Goal: Check status: Check status

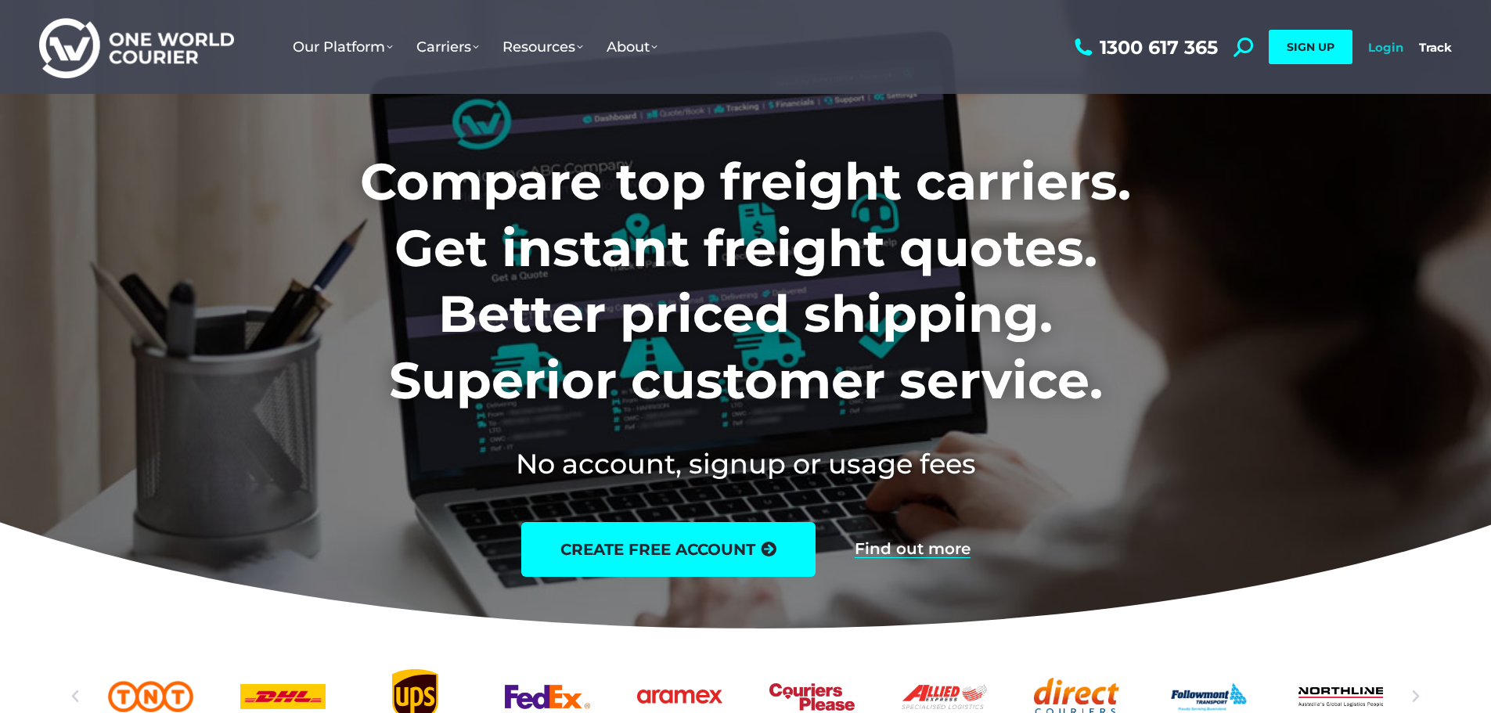
click at [1373, 48] on link "Login" at bounding box center [1385, 47] width 35 height 15
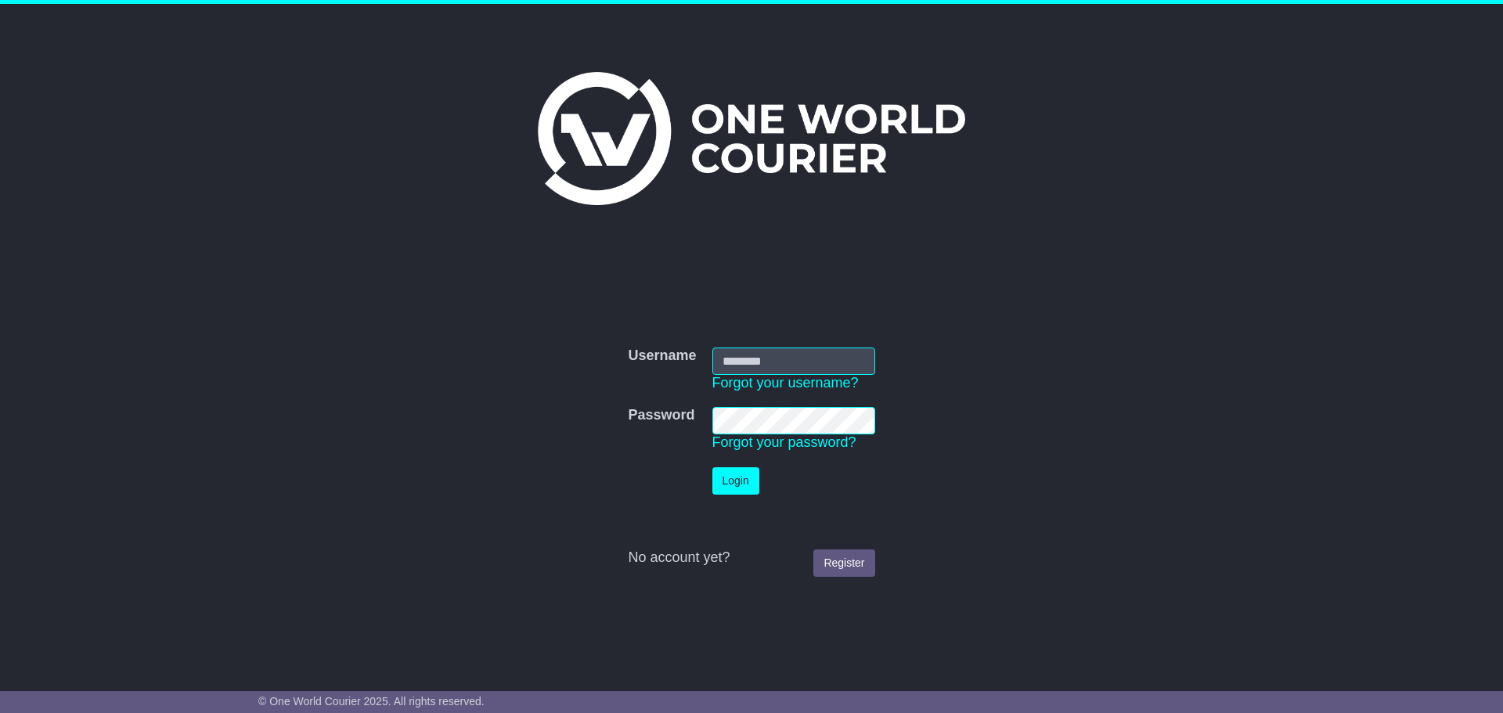
type input "**********"
click at [737, 482] on button "Login" at bounding box center [735, 480] width 47 height 27
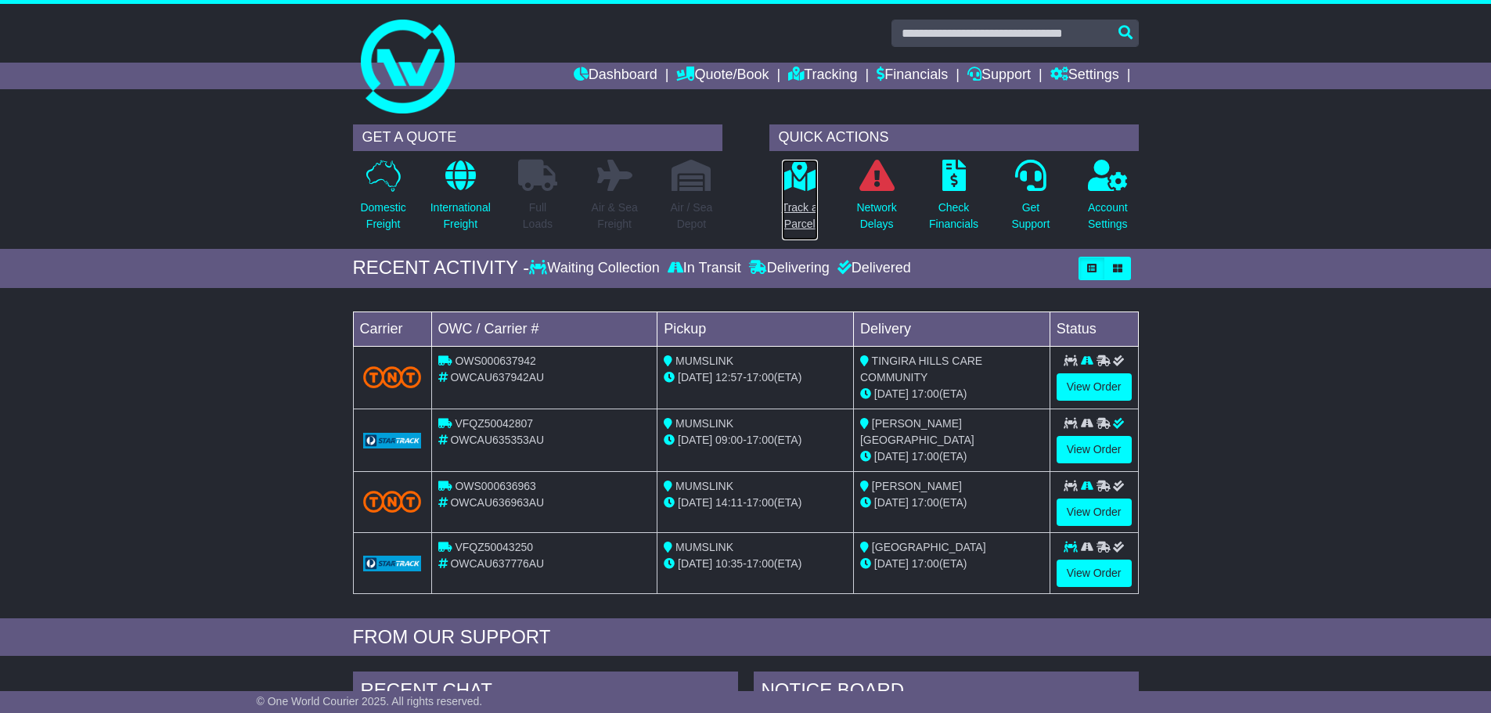
click at [804, 175] on icon at bounding box center [799, 175] width 35 height 31
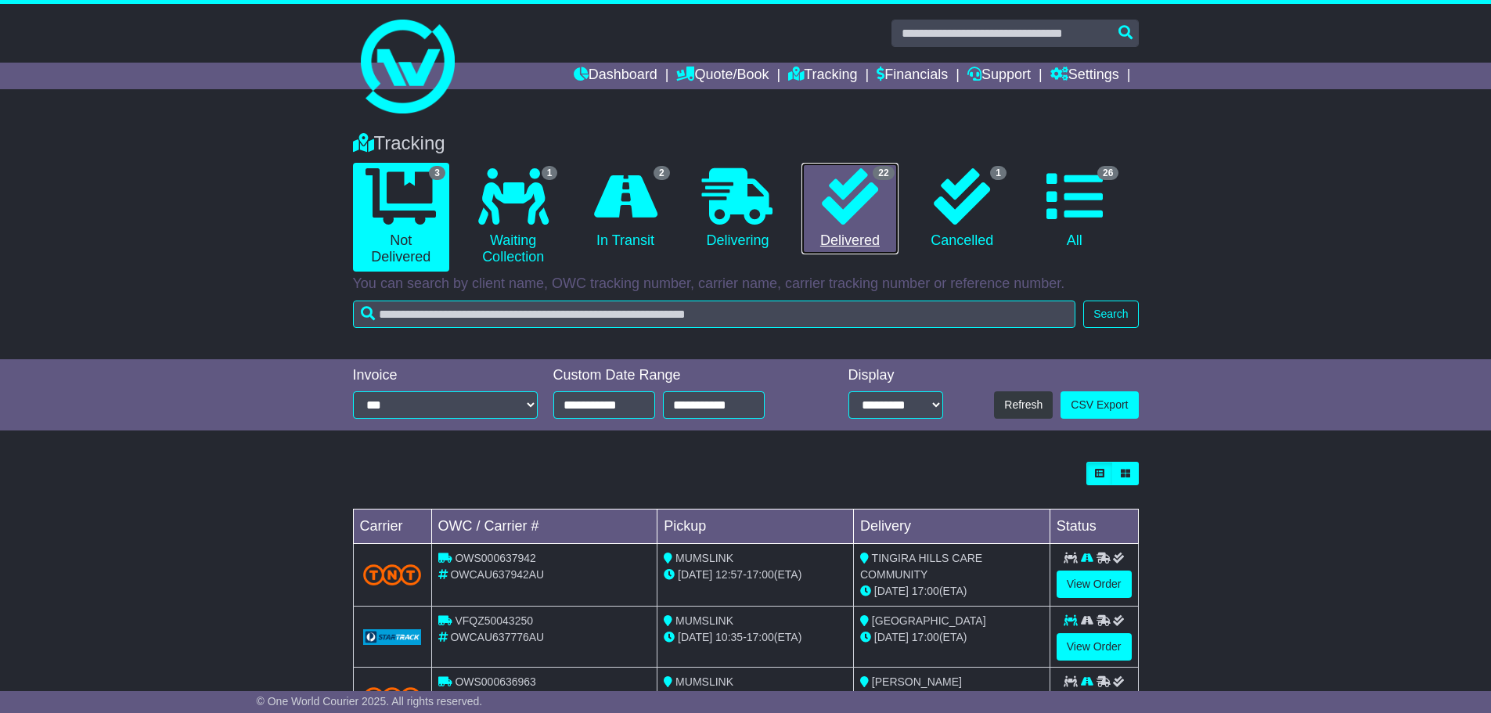
click at [856, 220] on icon at bounding box center [850, 196] width 56 height 56
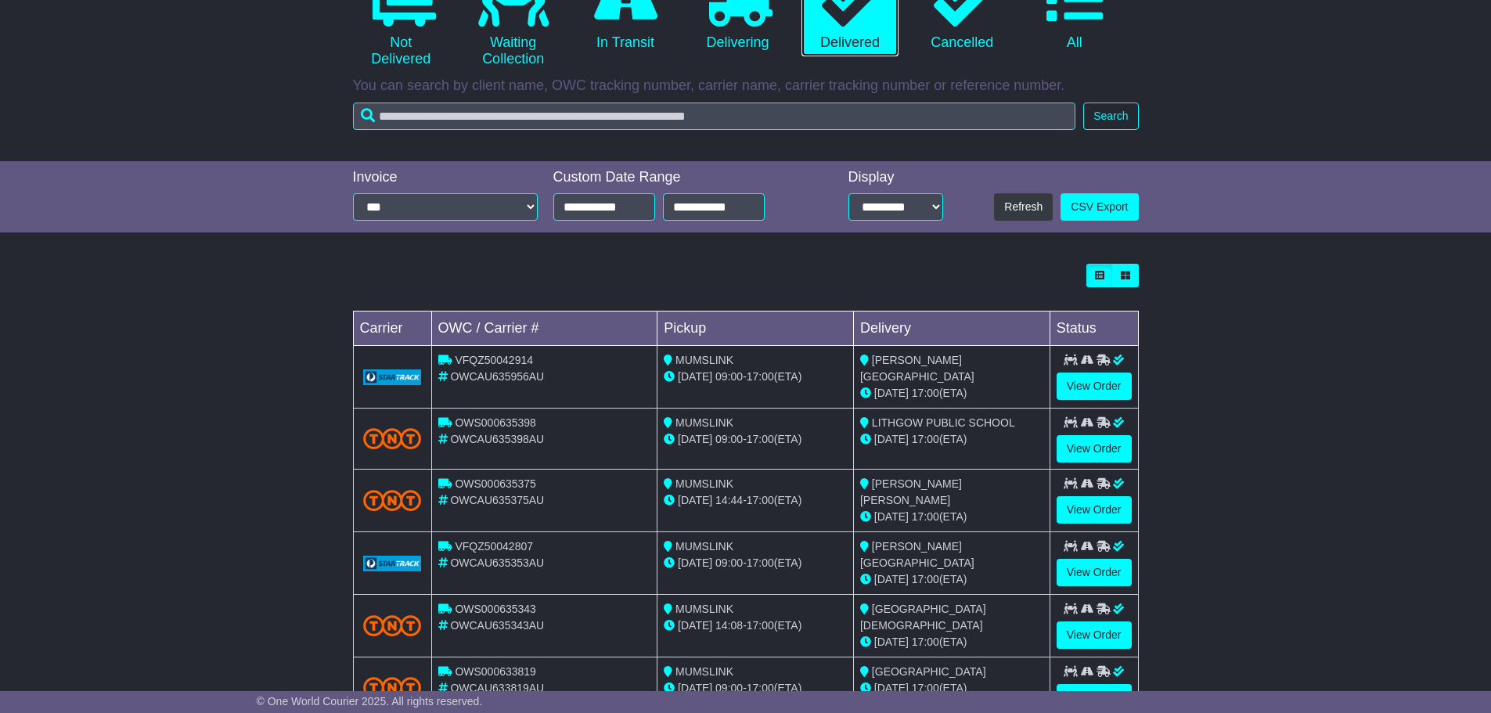
scroll to position [235, 0]
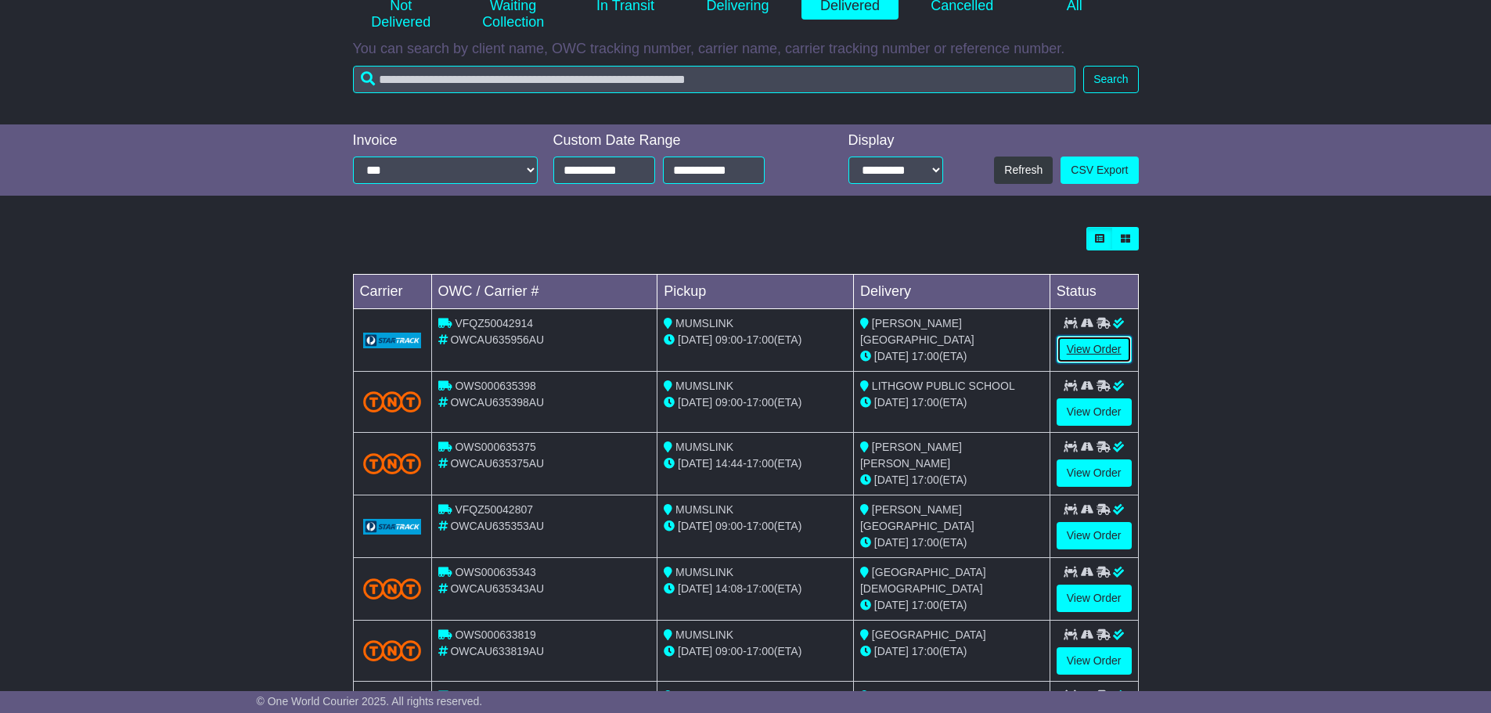
click at [1100, 345] on link "View Order" at bounding box center [1093, 349] width 75 height 27
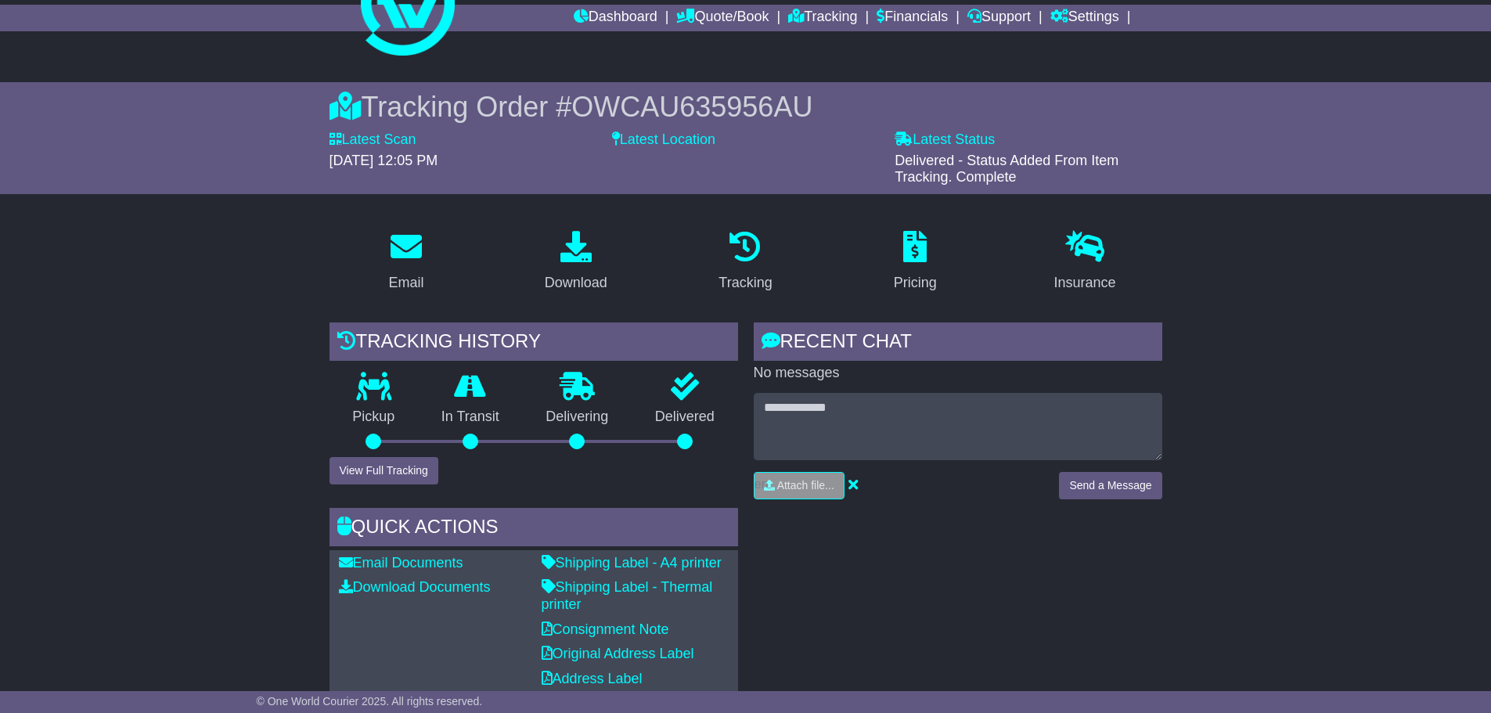
scroll to position [157, 0]
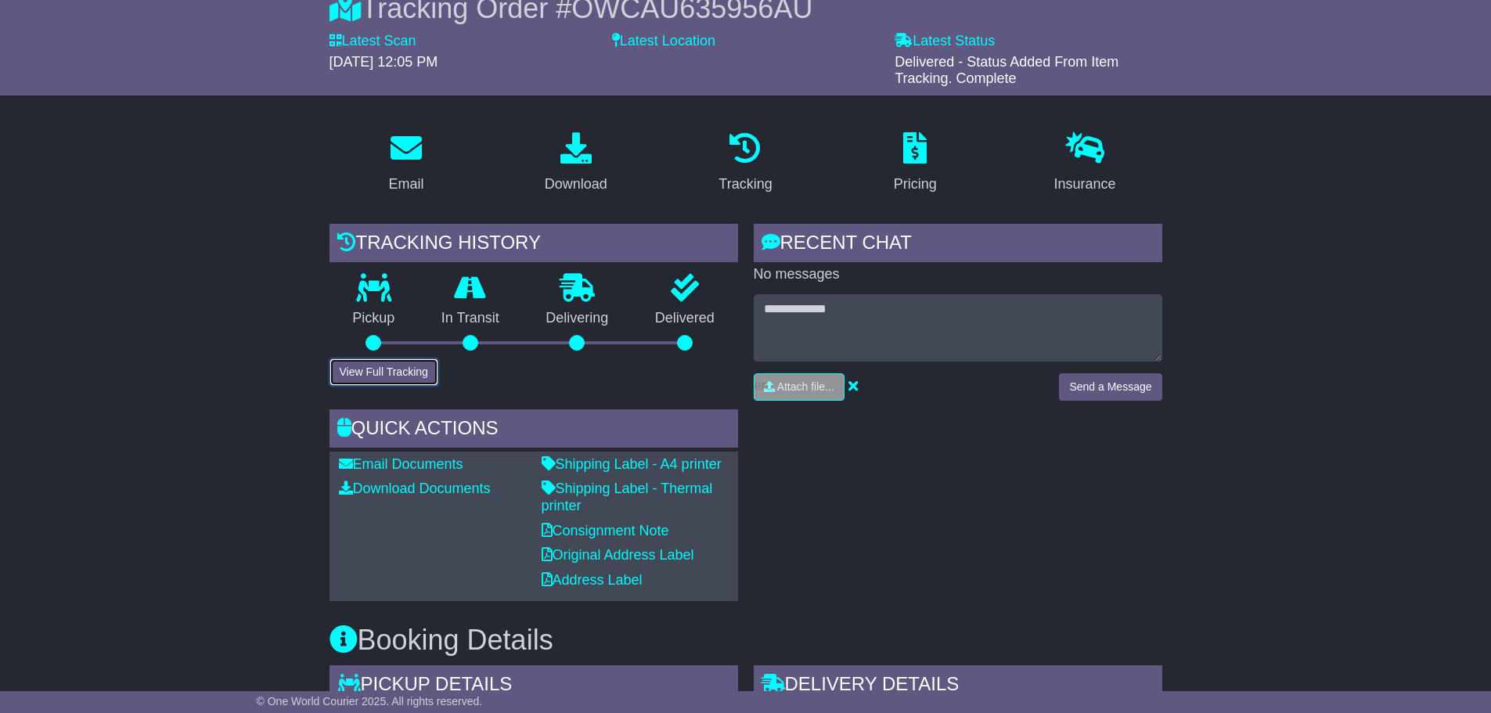
click at [383, 368] on button "View Full Tracking" at bounding box center [383, 371] width 109 height 27
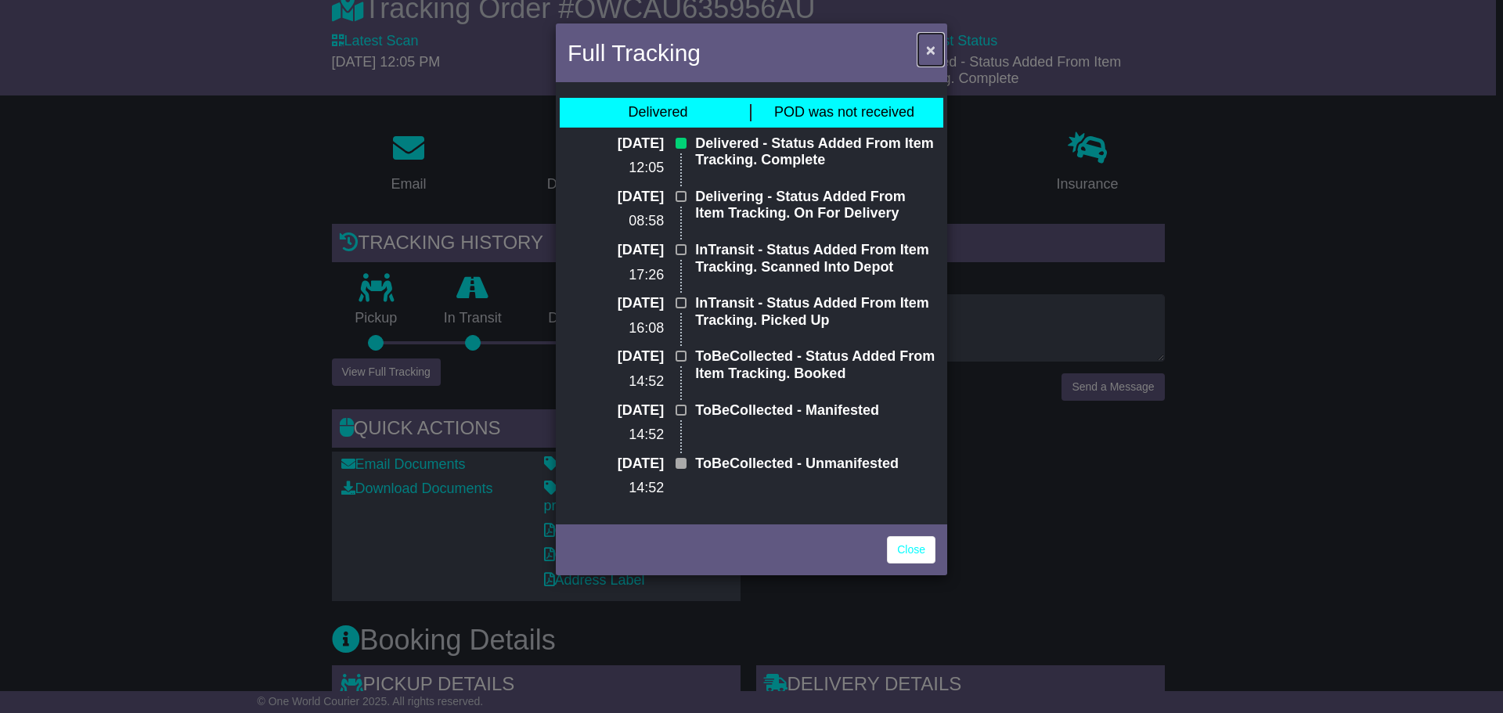
click at [940, 44] on button "×" at bounding box center [930, 50] width 25 height 32
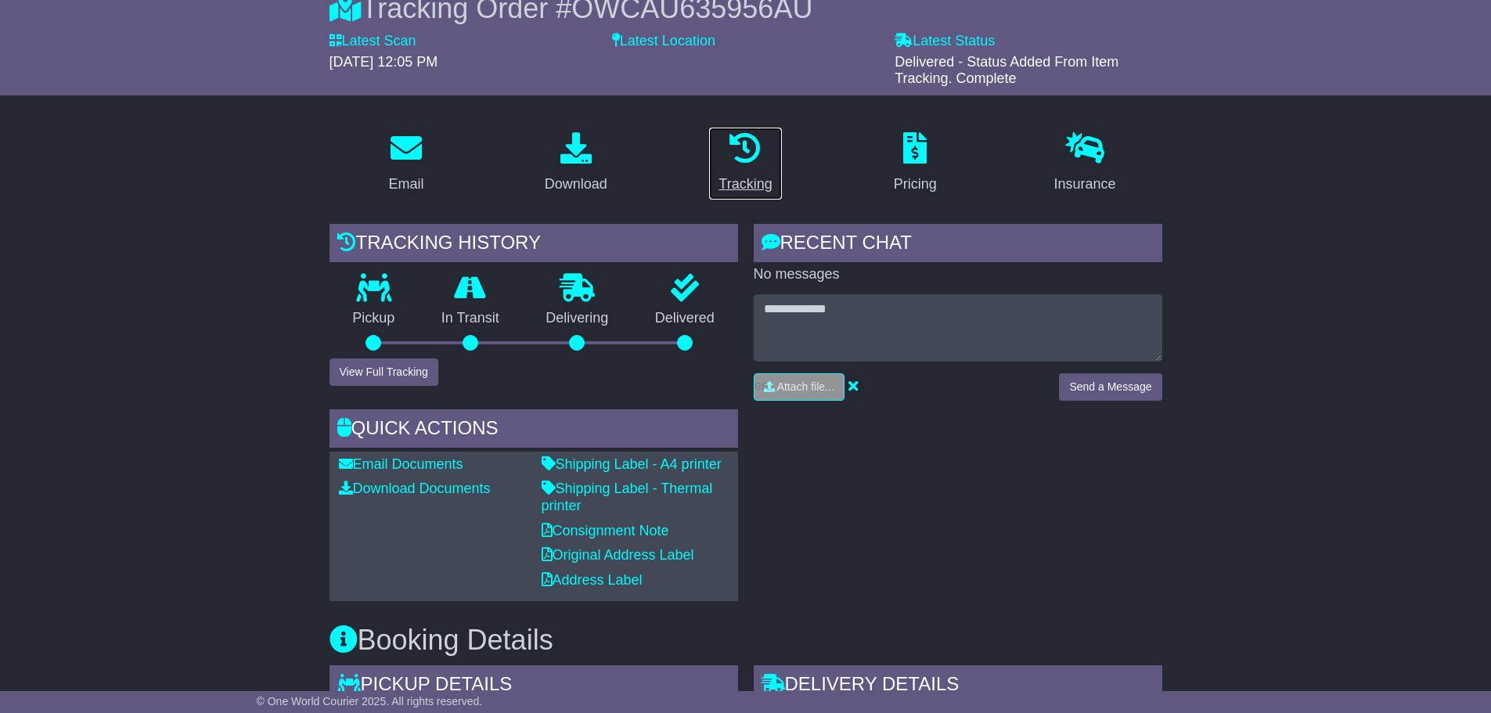
click at [756, 153] on icon at bounding box center [744, 147] width 31 height 31
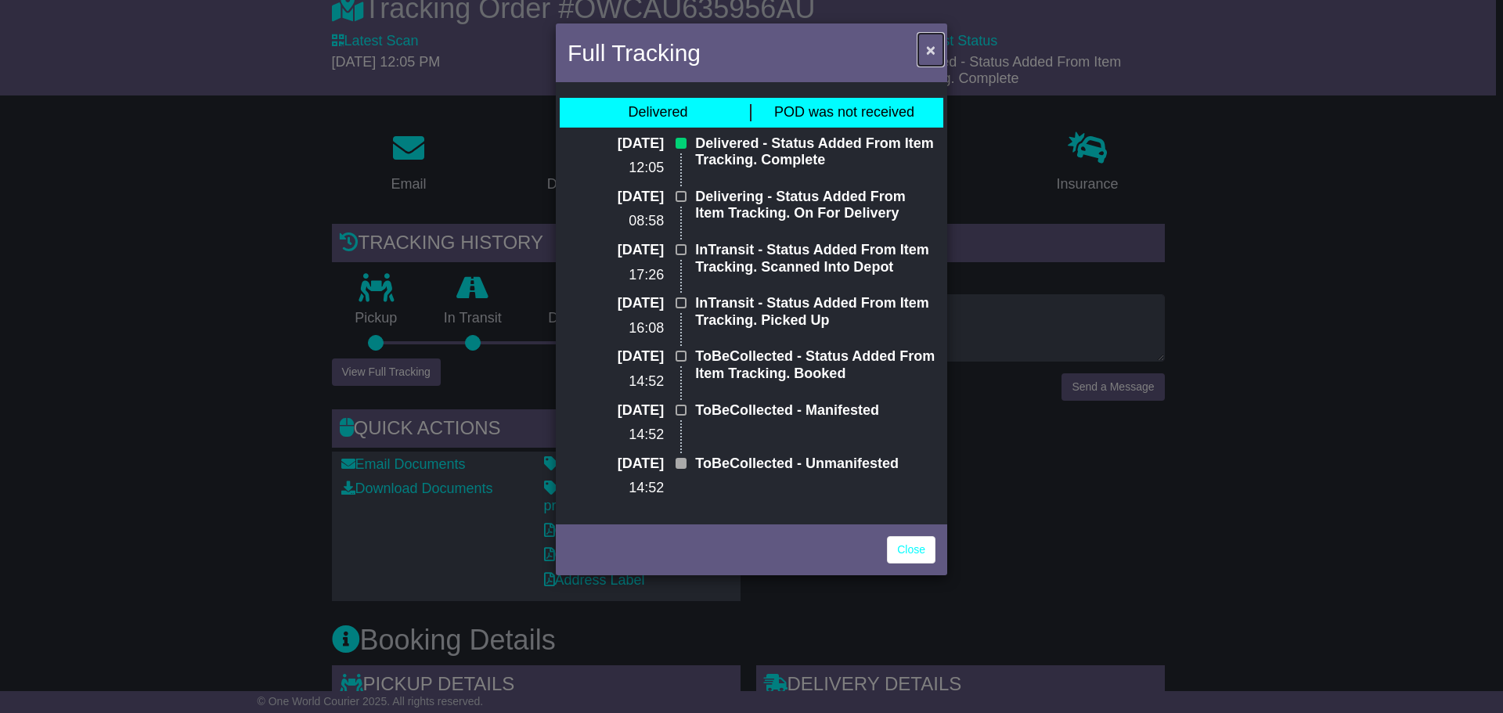
click at [932, 43] on span "×" at bounding box center [930, 50] width 9 height 18
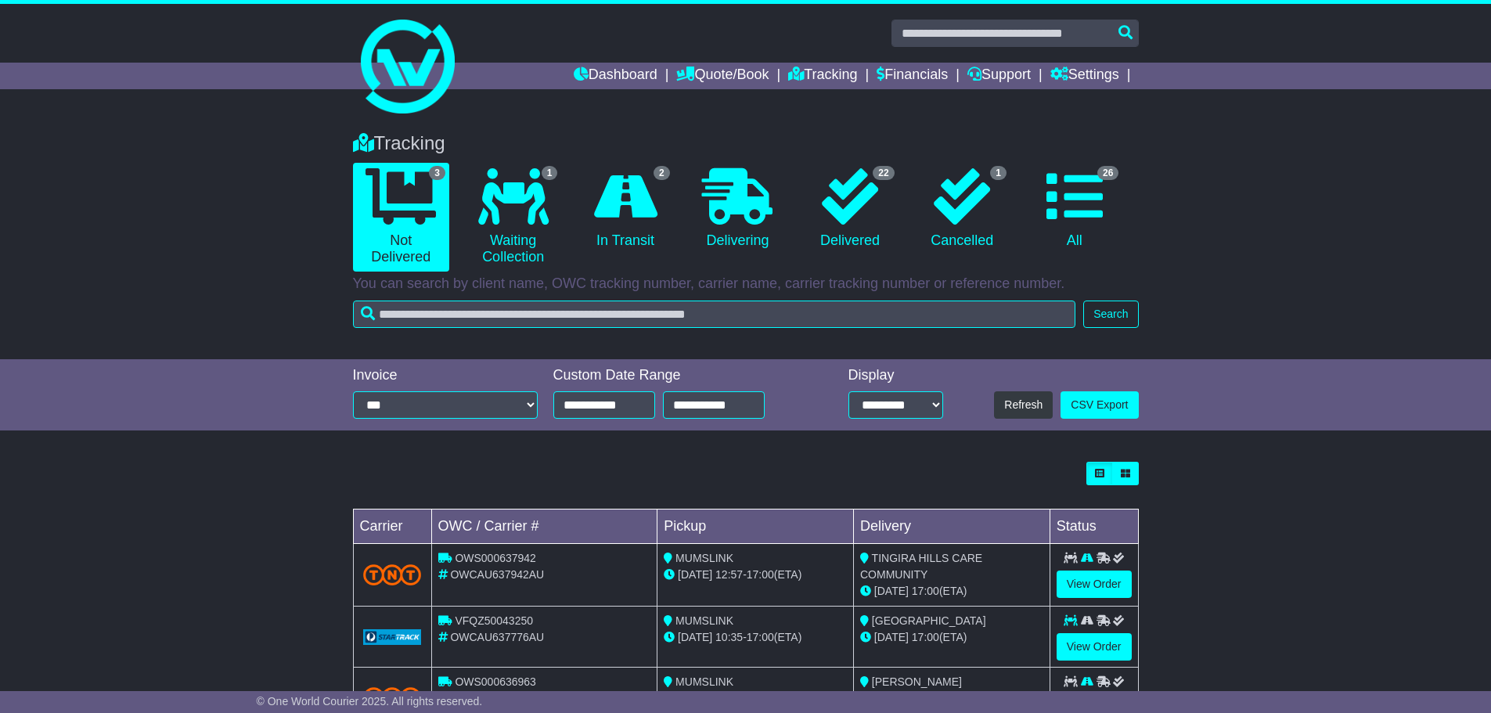
scroll to position [70, 0]
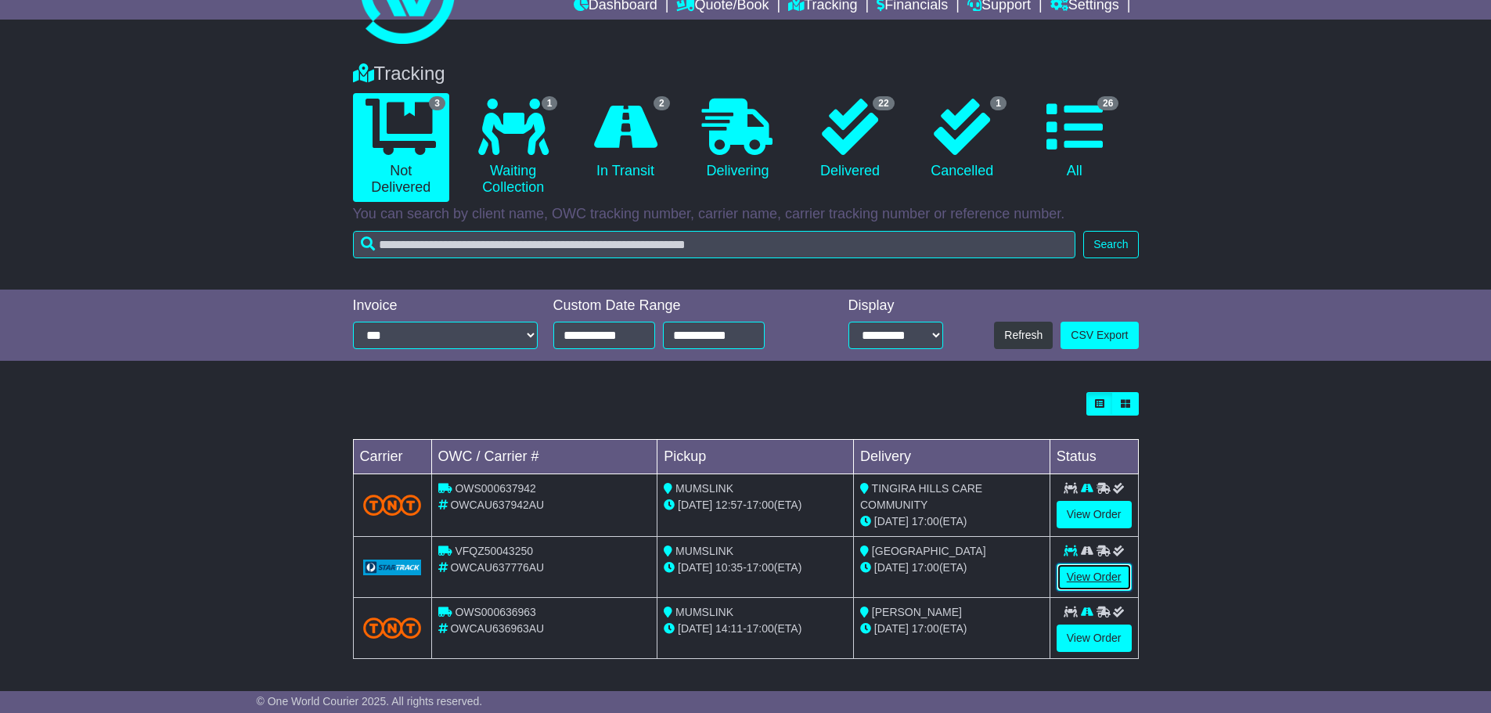
click at [1080, 567] on link "View Order" at bounding box center [1093, 576] width 75 height 27
